Goal: Task Accomplishment & Management: Manage account settings

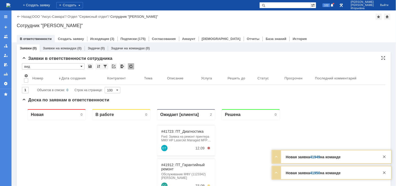
click at [82, 66] on span at bounding box center [81, 66] width 2 height 4
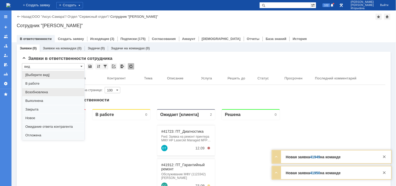
scroll to position [14, 0]
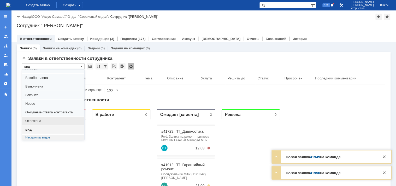
click at [37, 119] on span "Отложена" at bounding box center [53, 121] width 56 height 4
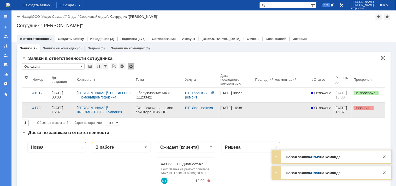
type input "Отложена"
click at [39, 107] on div "41723" at bounding box center [39, 108] width 15 height 4
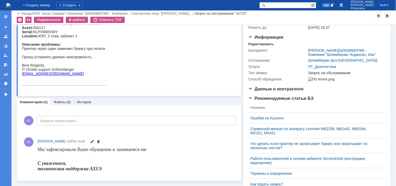
scroll to position [58, 0]
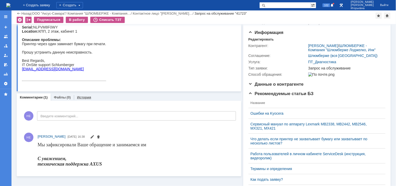
click at [84, 98] on link "История" at bounding box center [84, 97] width 14 height 4
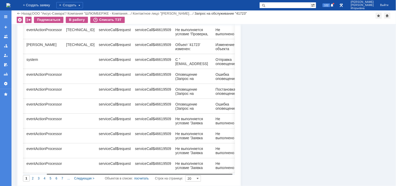
scroll to position [0, 29]
drag, startPoint x: 200, startPoint y: 171, endPoint x: 231, endPoint y: 168, distance: 31.2
click at [231, 168] on body "Идет загрузка, пожалуйста, подождите. На домашнюю + Создать заявку Создать 102 …" at bounding box center [198, 93] width 396 height 186
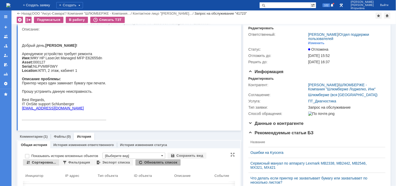
scroll to position [29, 0]
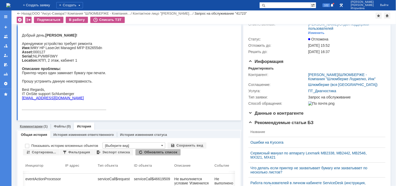
click at [30, 127] on link "Комментарии" at bounding box center [31, 126] width 23 height 4
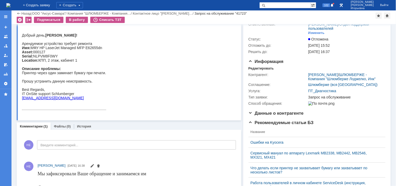
click at [10, 3] on img at bounding box center [8, 5] width 4 height 4
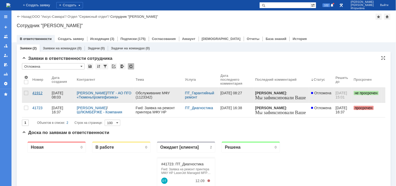
click at [39, 93] on div "41912" at bounding box center [39, 93] width 15 height 4
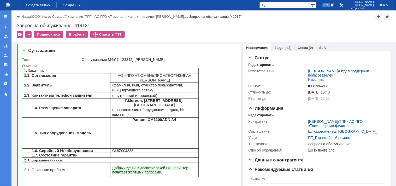
click at [10, 3] on img at bounding box center [8, 5] width 4 height 4
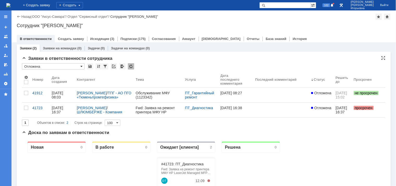
click at [80, 66] on span at bounding box center [81, 66] width 2 height 4
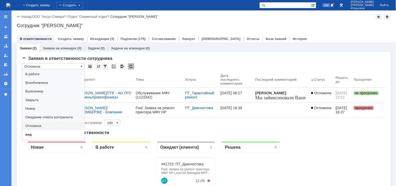
scroll to position [14, 0]
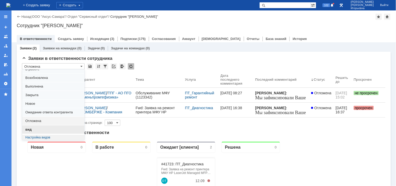
click at [27, 130] on span "вид" at bounding box center [53, 130] width 56 height 4
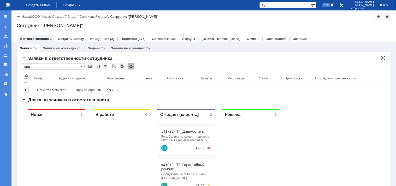
type input "вид"
click at [56, 47] on link "Заявки на командах" at bounding box center [60, 48] width 34 height 4
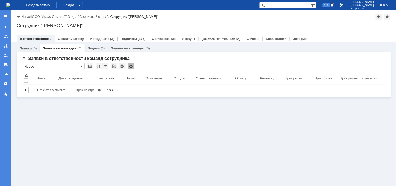
click at [29, 48] on link "Заявки" at bounding box center [26, 48] width 12 height 4
